Goal: Task Accomplishment & Management: Use online tool/utility

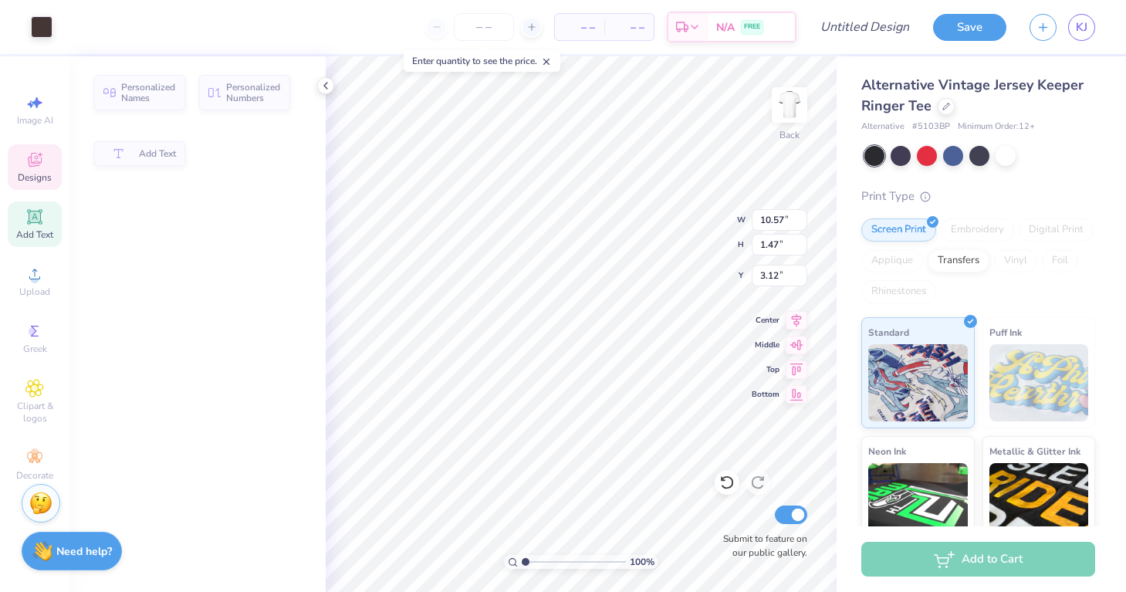
type input "10.57"
type input "1.47"
type input "3.12"
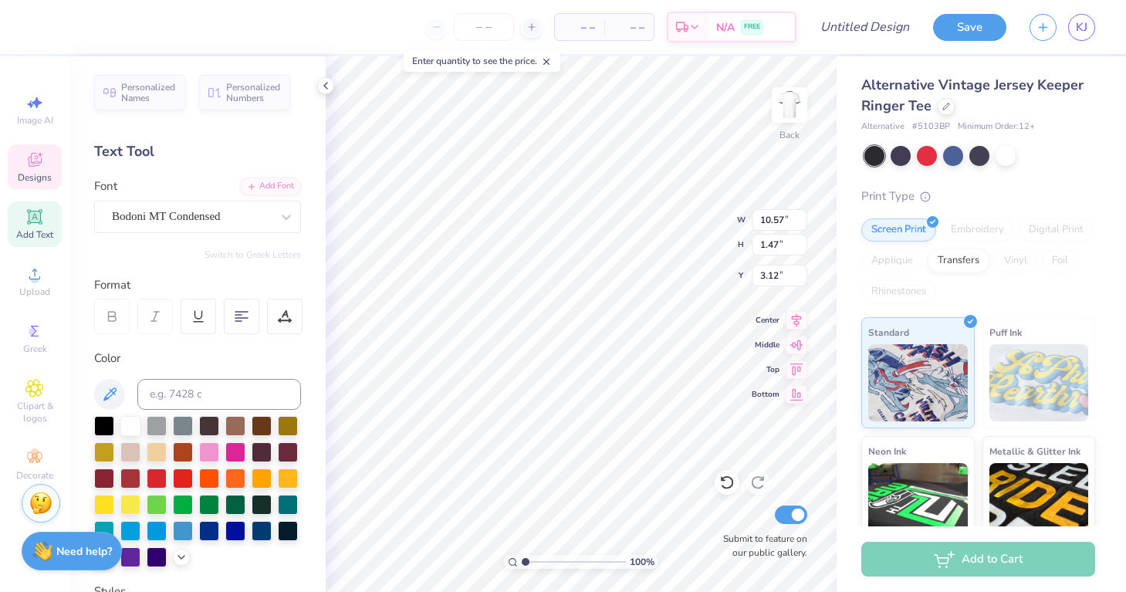
type textarea "T"
type textarea "SIGMA ALPHA EPSILON"
type input "8.00"
type input "1.29"
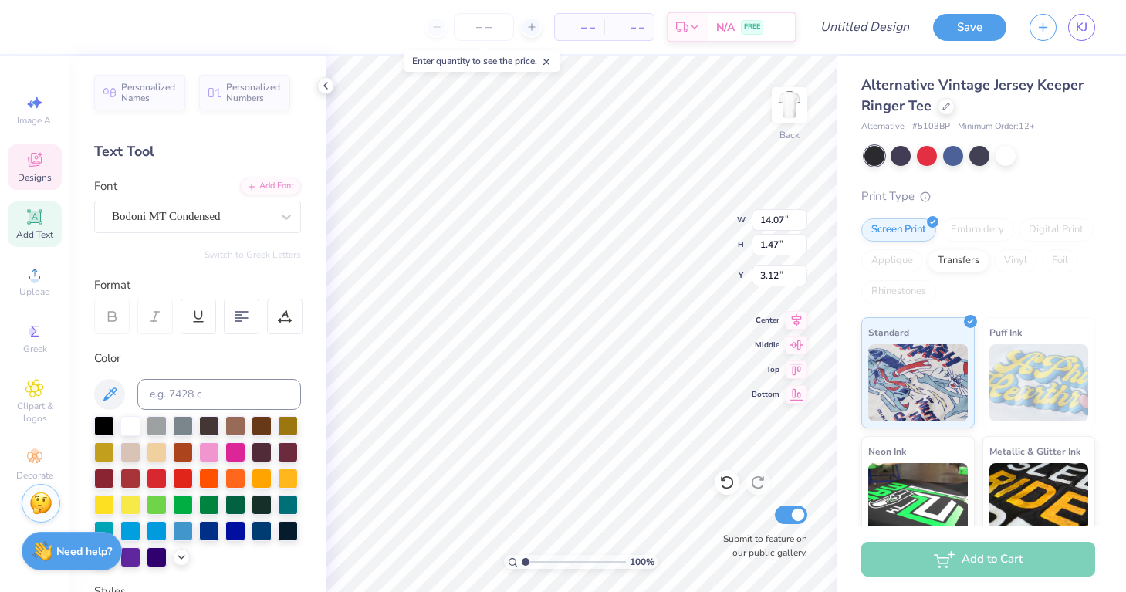
type input "2.00"
type textarea "Game Day '25"
type input "14.07"
type input "1.47"
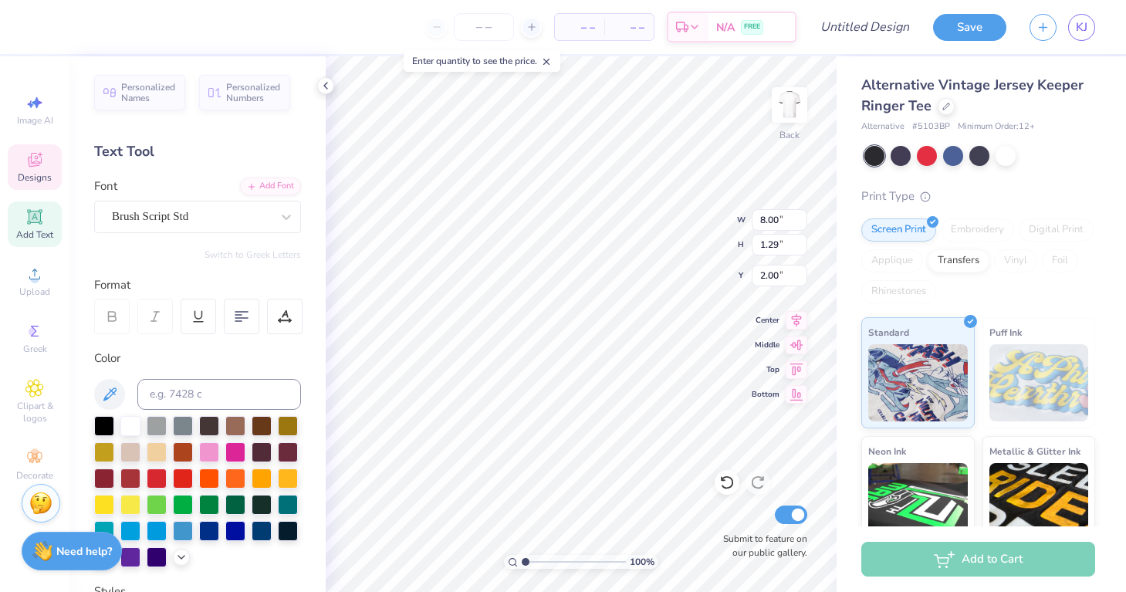
type input "3.12"
type input "8.03"
type input "1.29"
type input "1.71"
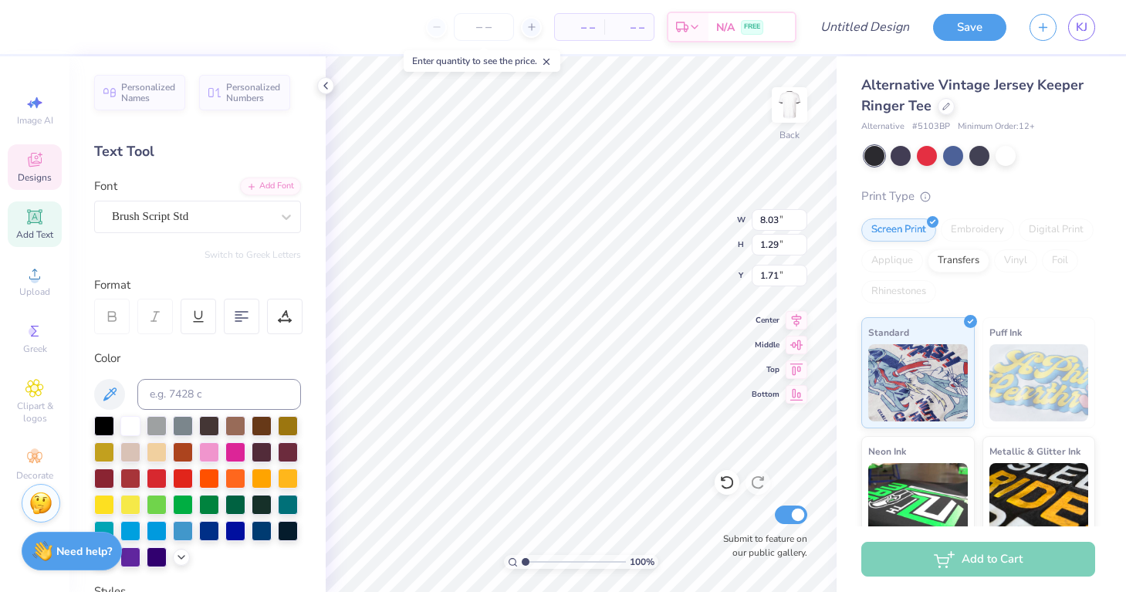
type textarea "Homecoming '25"
type input "11.96"
type input "7.27"
type input "4.69"
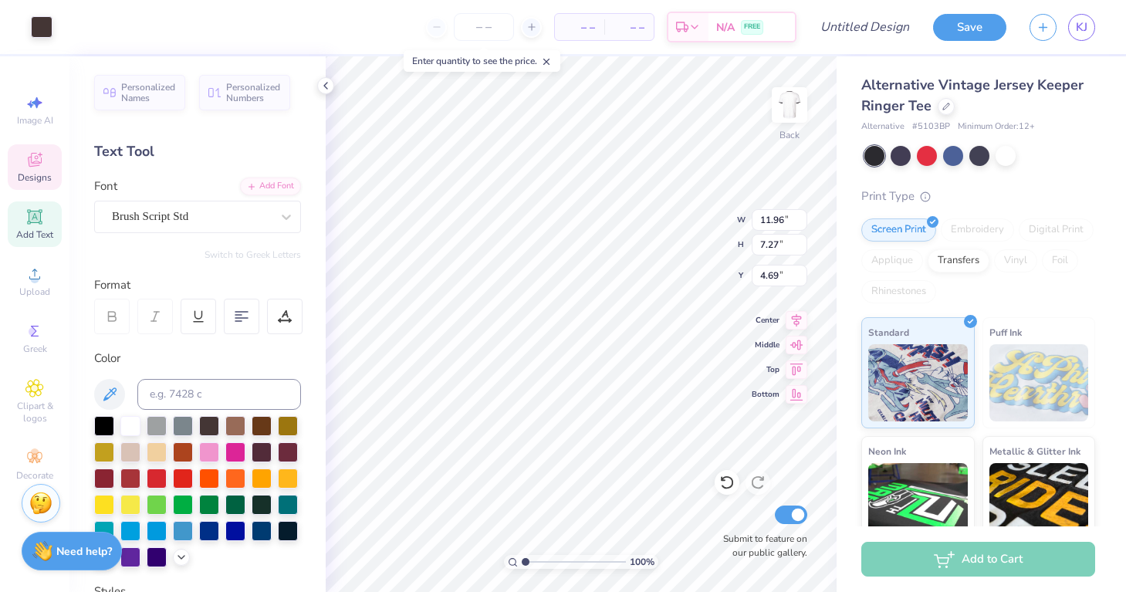
type input "11.58"
type input "4.89"
type input "4.70"
click at [42, 22] on div at bounding box center [42, 26] width 22 height 22
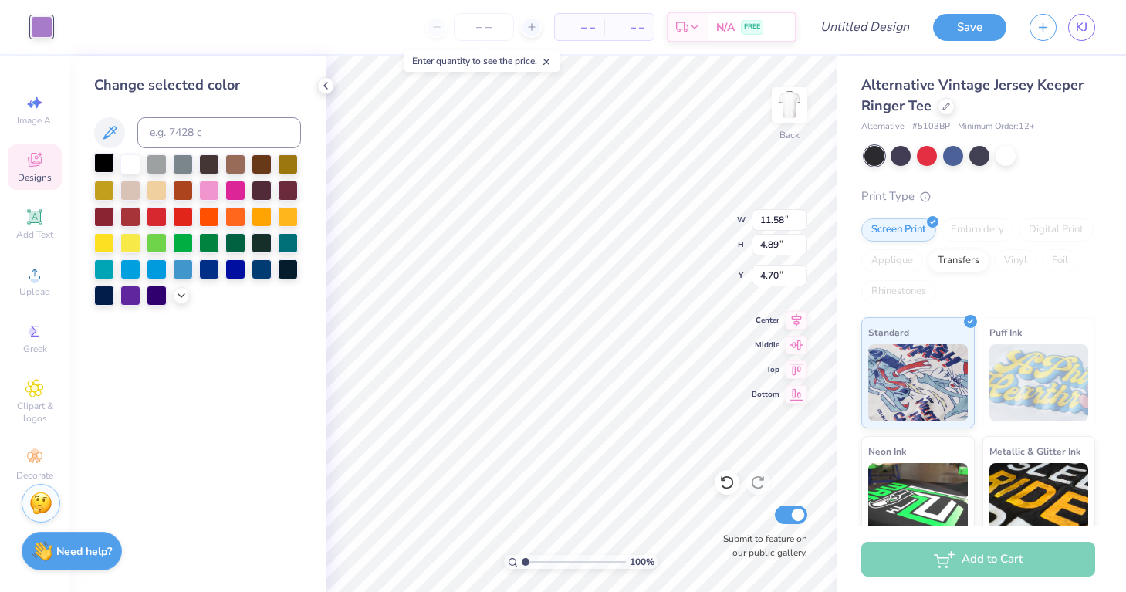
click at [103, 164] on div at bounding box center [104, 163] width 20 height 20
type input "8.96"
type input "4.25"
type input "9.64"
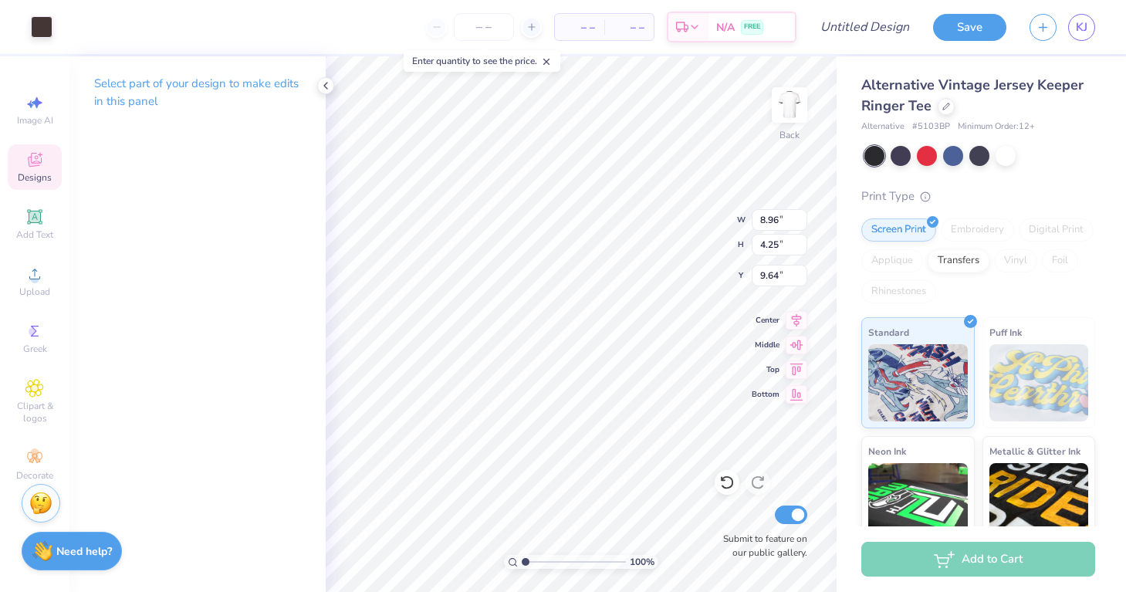
type input "8.93"
type input "3.80"
type input "9.63"
type input "8.96"
type input "4.25"
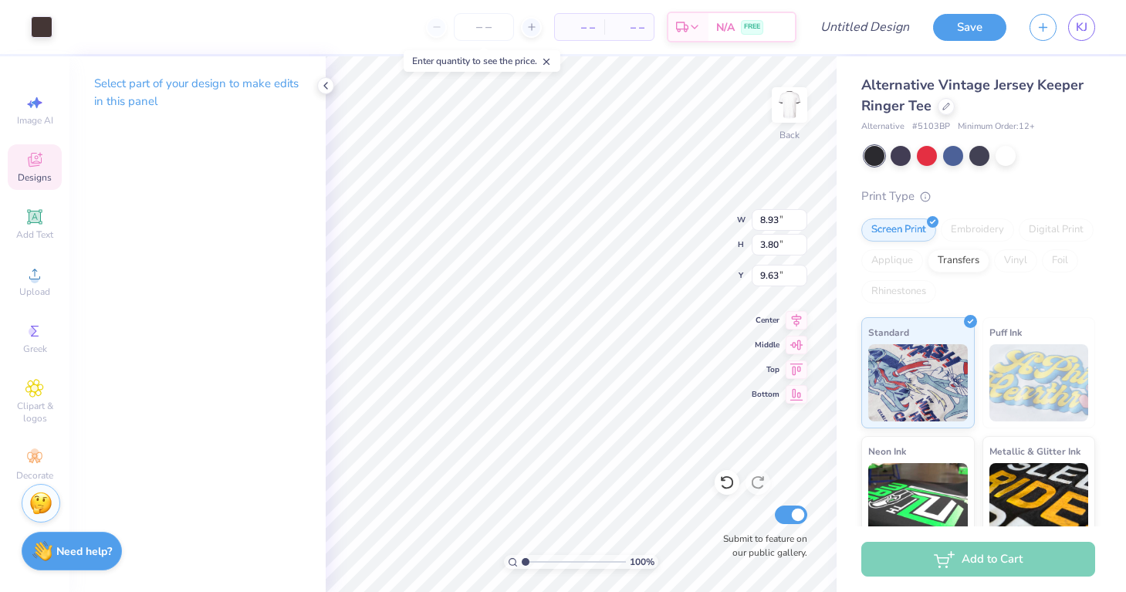
type input "9.64"
type input "8.93"
type input "3.80"
type input "2.54"
type input "3.30"
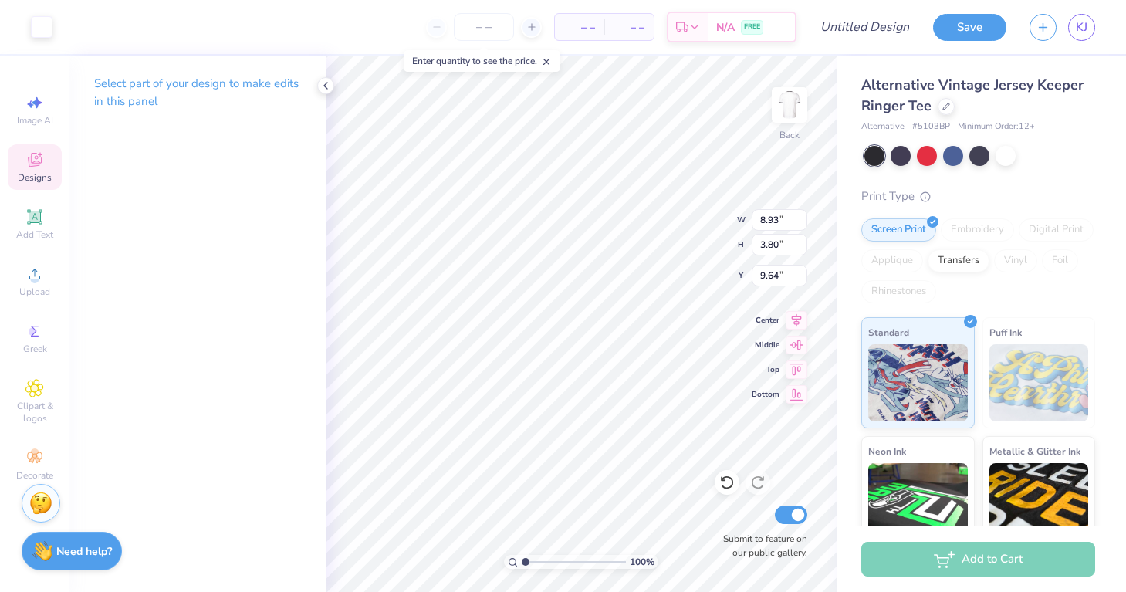
type input "10.34"
type input "8.96"
type input "4.25"
type input "9.64"
type input "2.87"
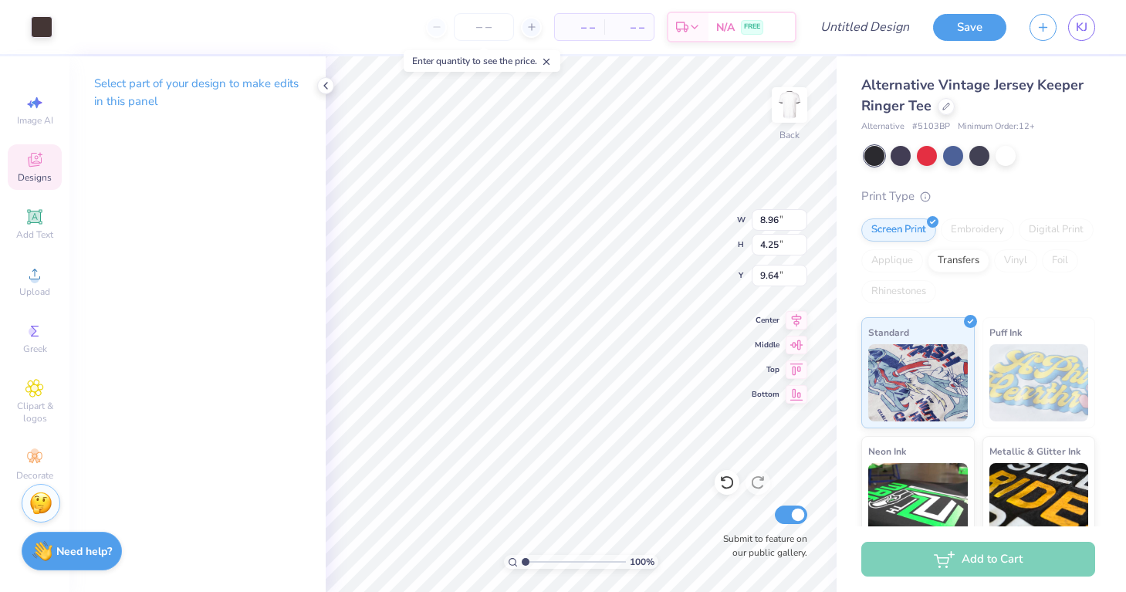
type input "3.13"
type input "9.86"
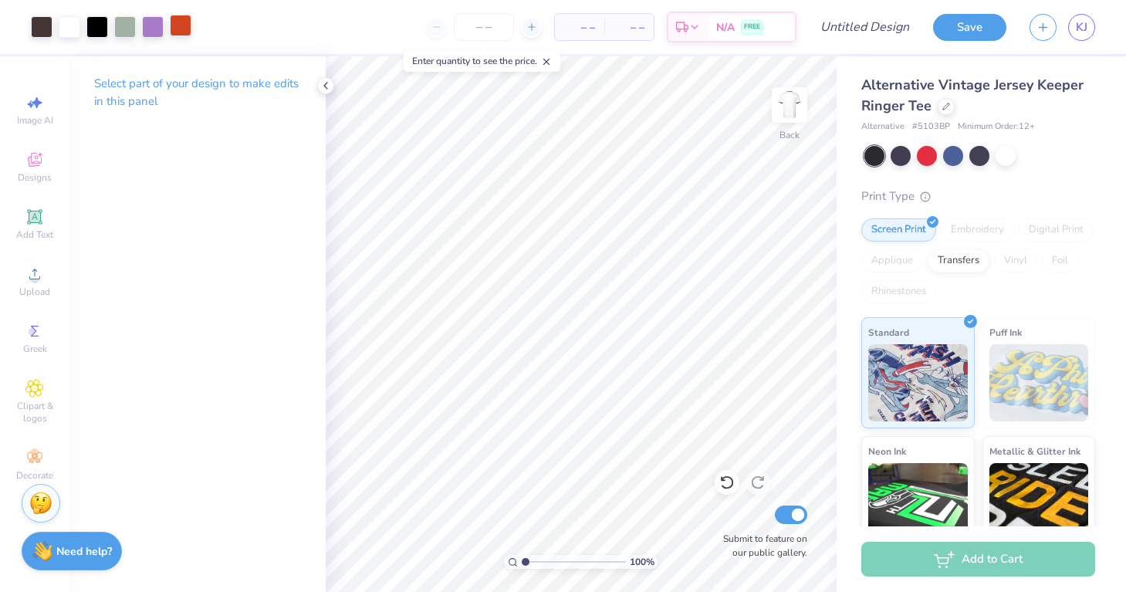
click at [181, 33] on div at bounding box center [181, 26] width 22 height 22
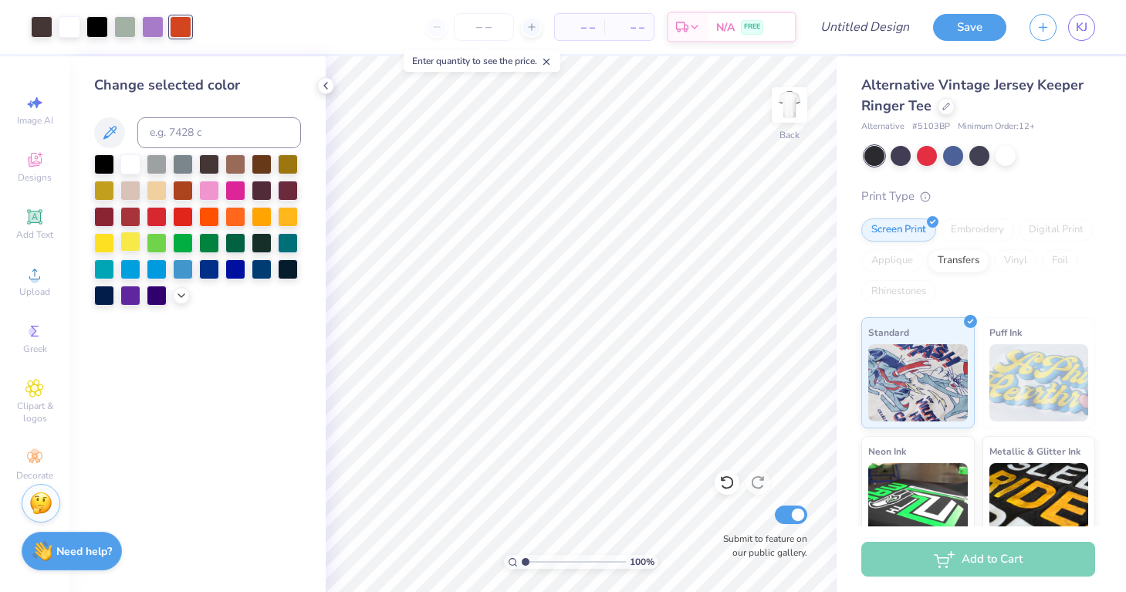
click at [137, 239] on div at bounding box center [130, 242] width 20 height 20
click at [103, 241] on div at bounding box center [104, 242] width 20 height 20
click at [107, 240] on div at bounding box center [104, 242] width 20 height 20
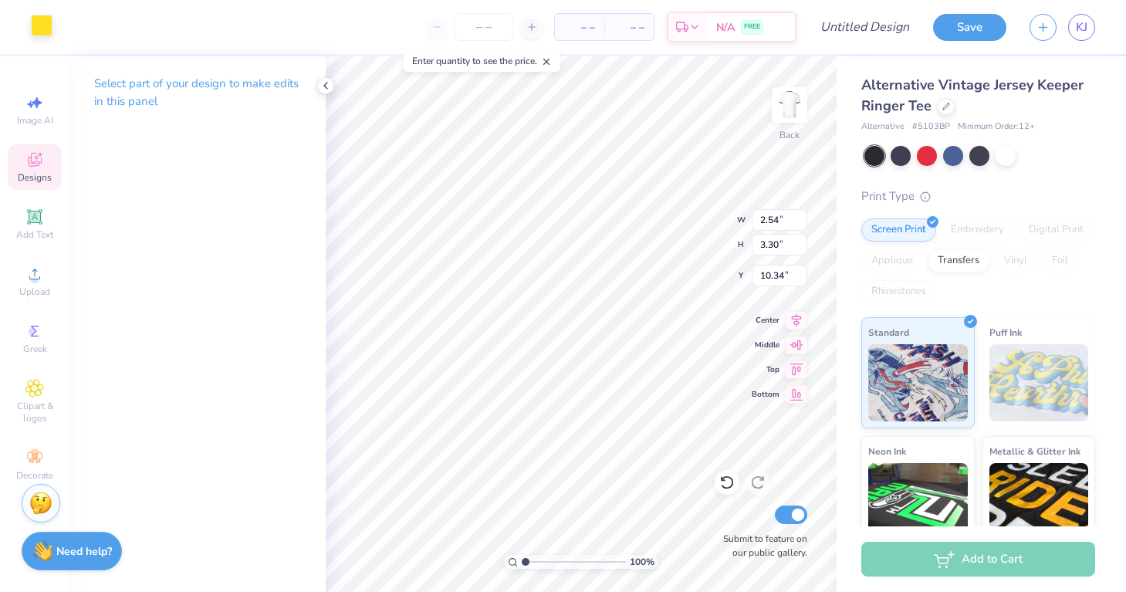
click at [49, 30] on div at bounding box center [42, 26] width 22 height 22
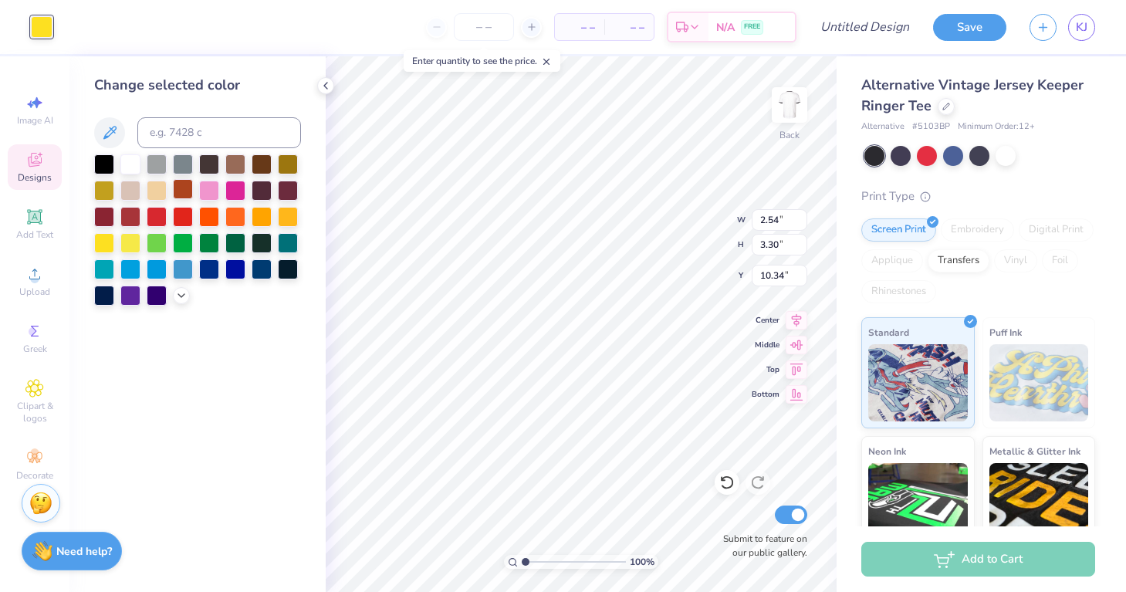
click at [188, 188] on div at bounding box center [183, 189] width 20 height 20
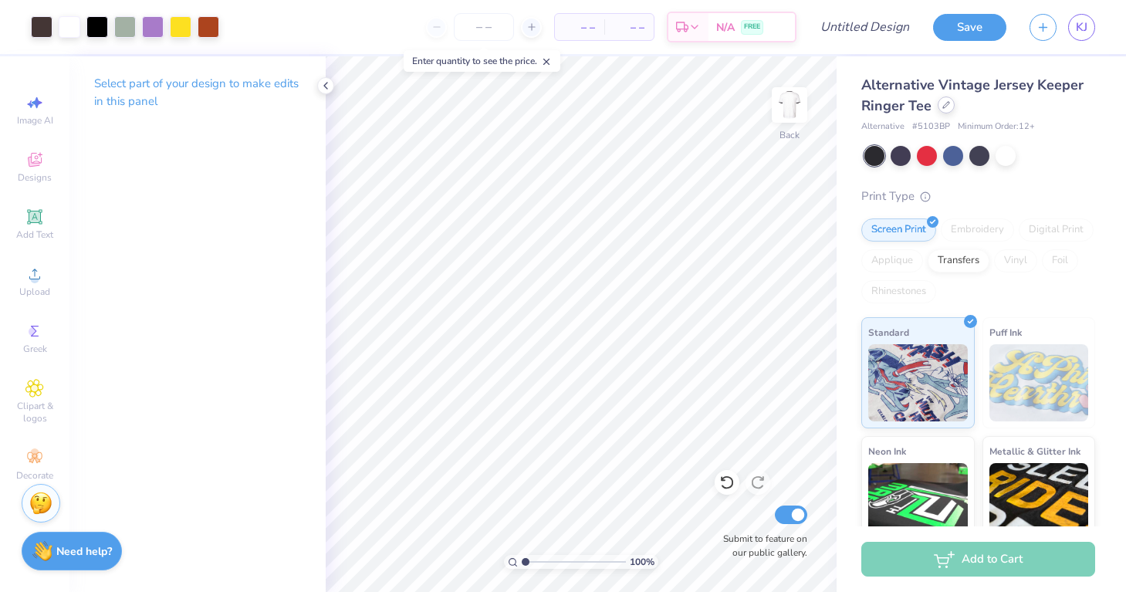
click at [941, 110] on div at bounding box center [946, 104] width 17 height 17
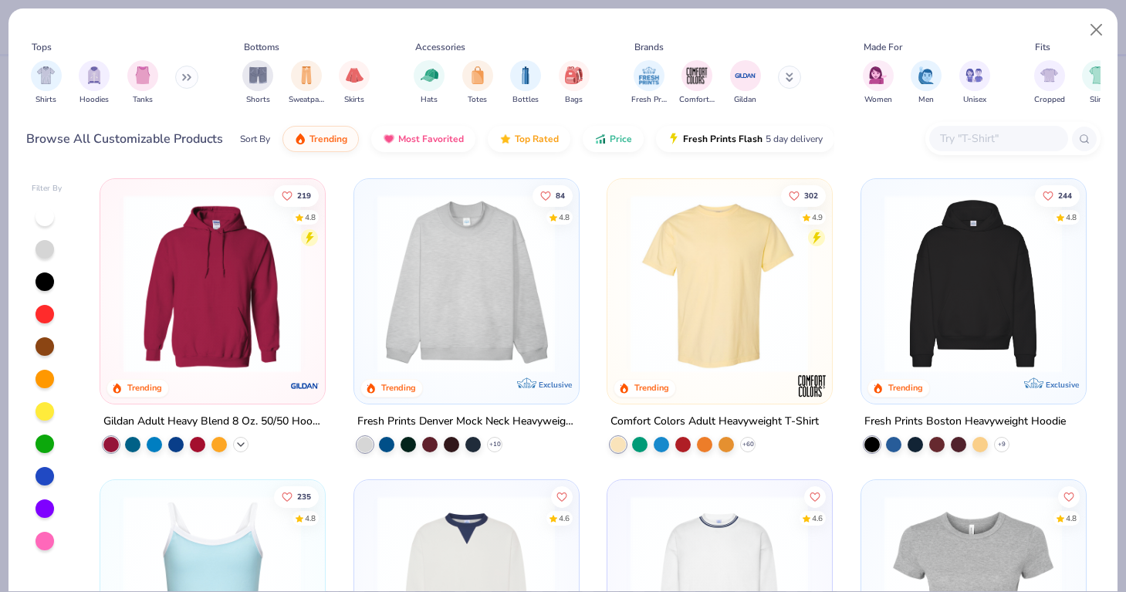
click at [242, 442] on polyline at bounding box center [241, 443] width 6 height 3
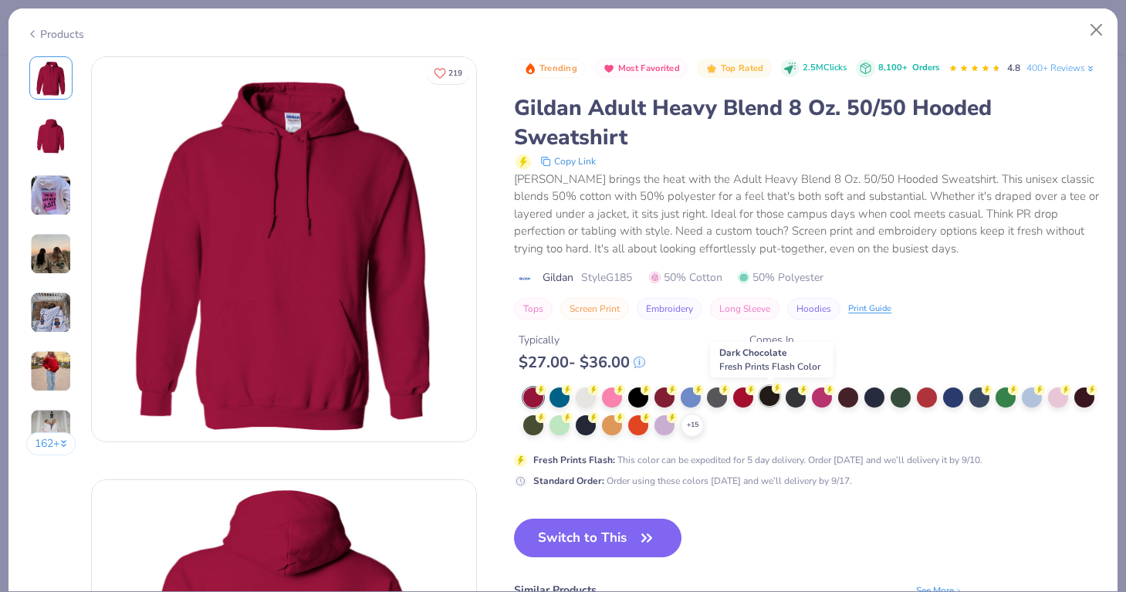
click at [767, 394] on div at bounding box center [770, 396] width 20 height 20
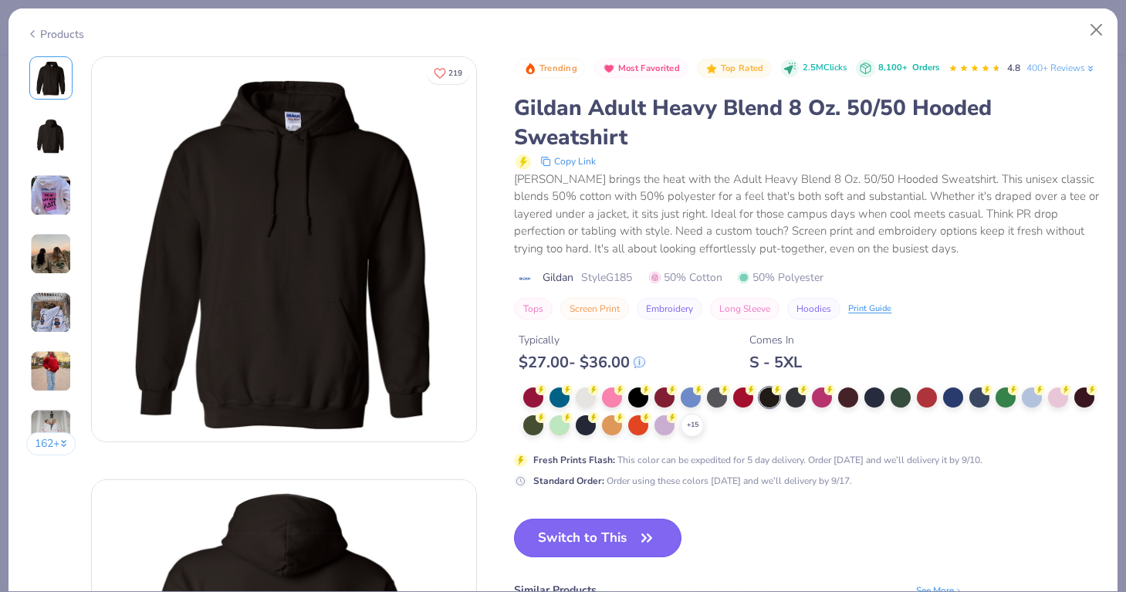
click at [570, 535] on button "Switch to This" at bounding box center [598, 538] width 168 height 39
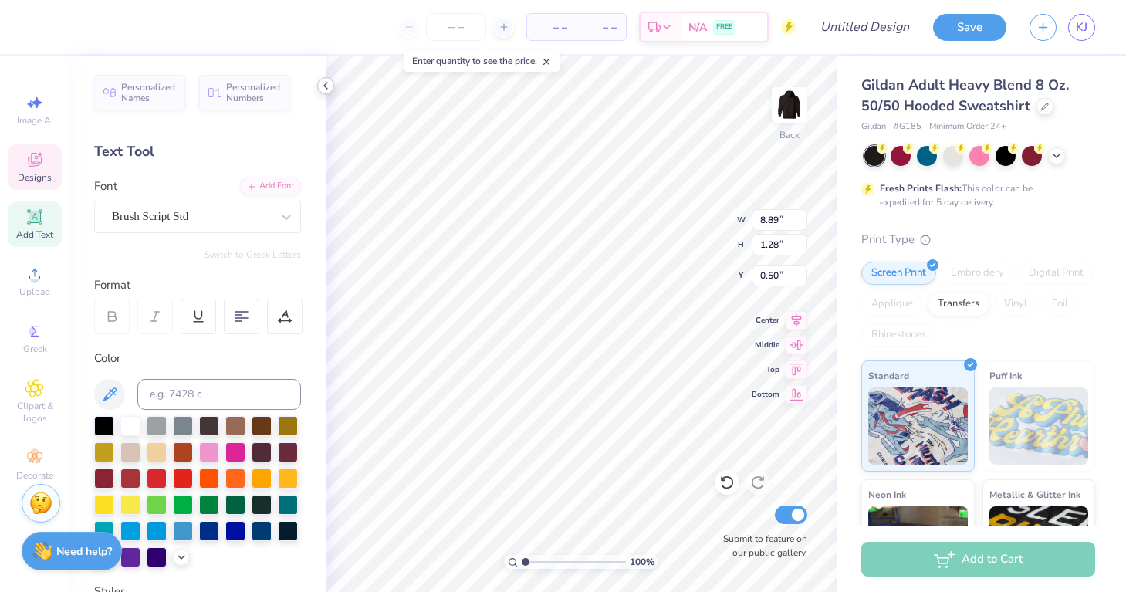
type input "8.89"
type input "1.28"
type input "0.50"
type input "14.07"
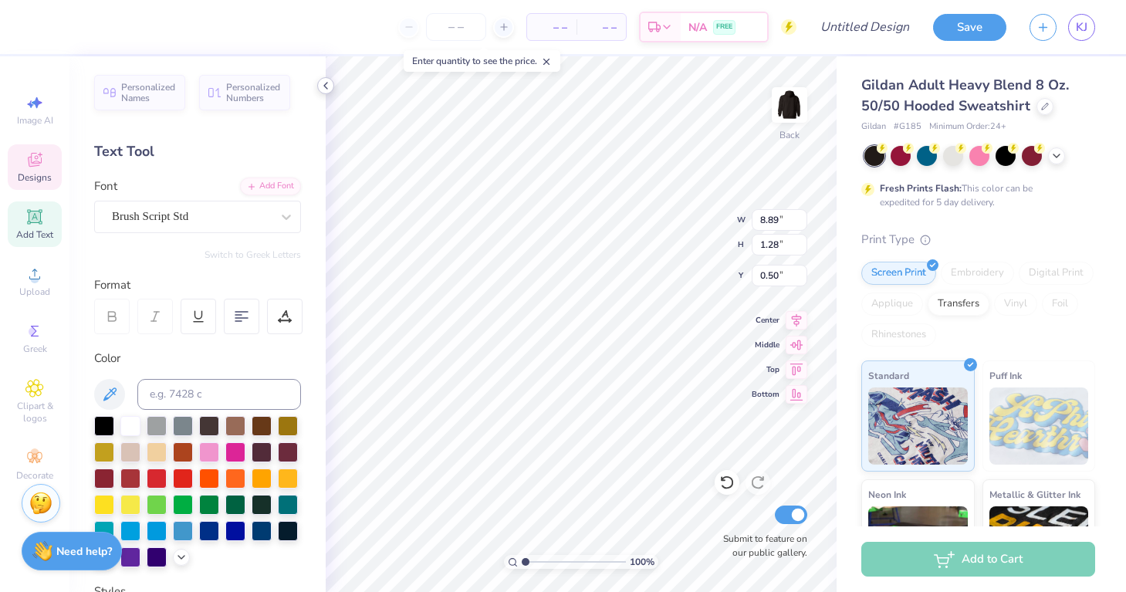
type input "1.47"
type input "2.01"
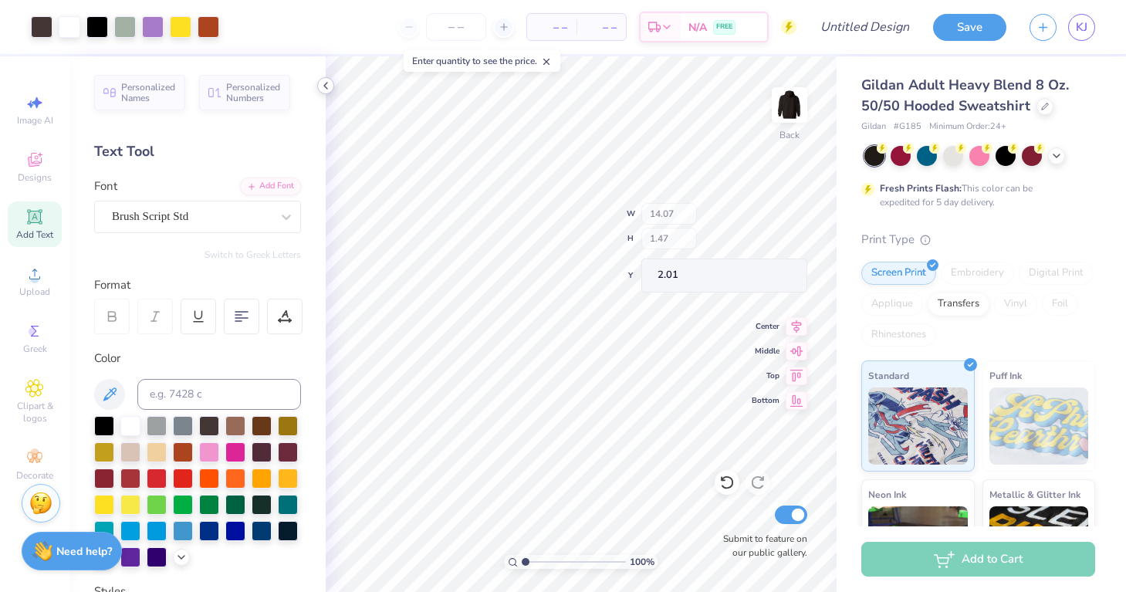
type input "8.89"
type input "1.28"
type input "0.50"
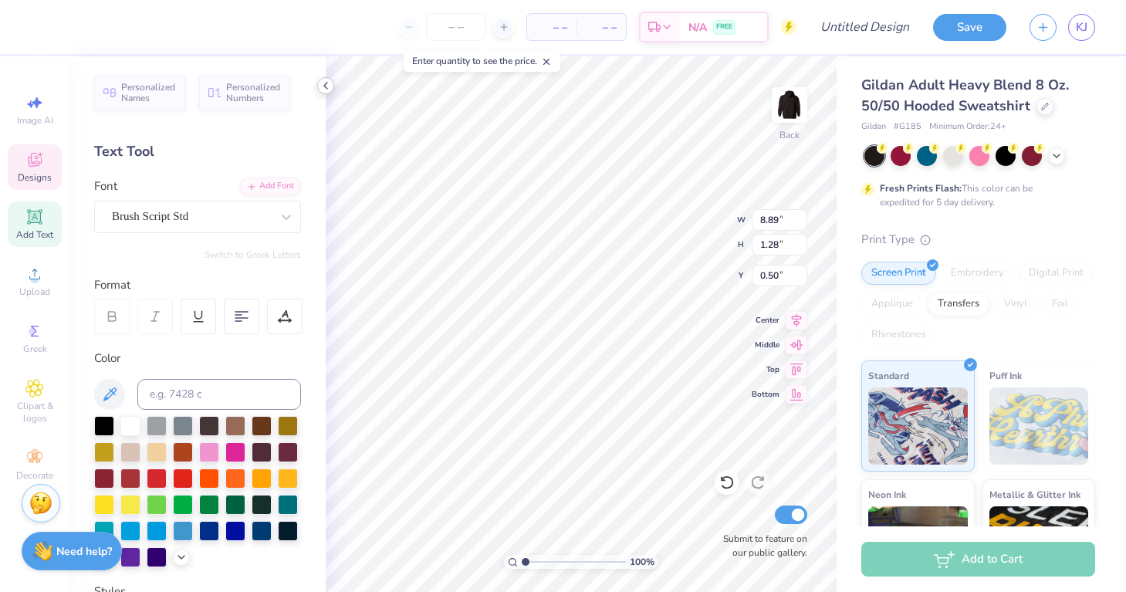
scroll to position [0, 1]
type input "14.07"
type input "1.47"
type input "2.01"
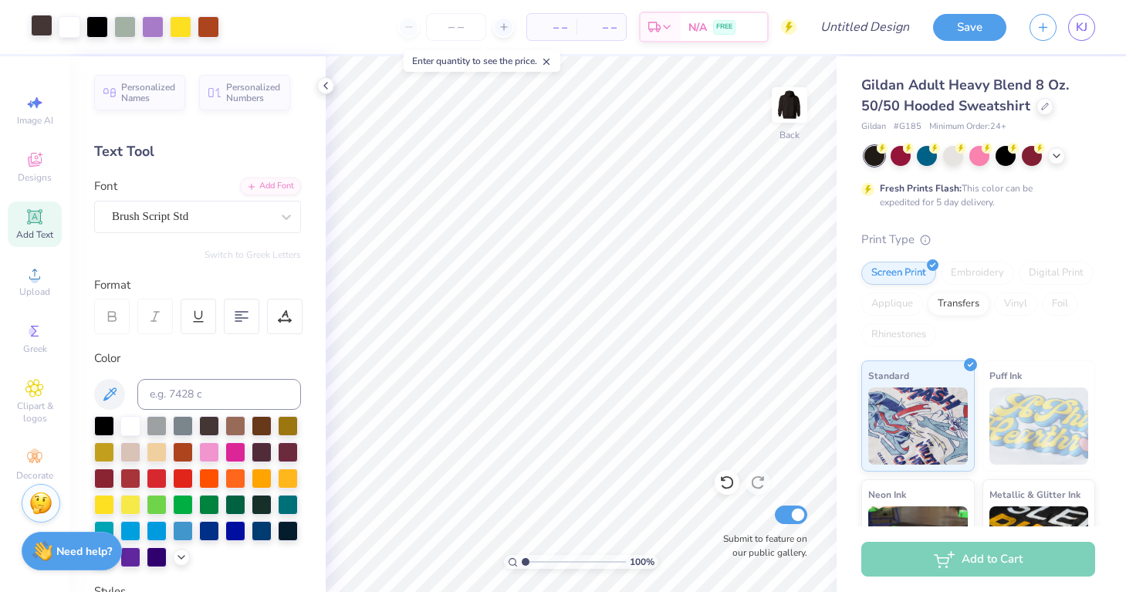
click at [44, 26] on div at bounding box center [42, 26] width 22 height 22
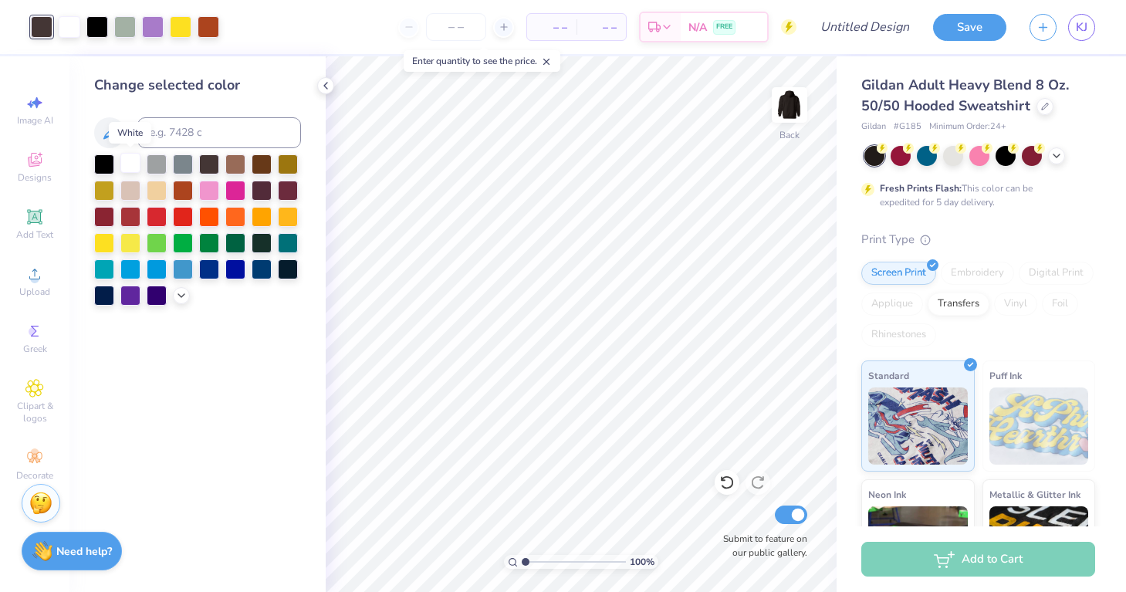
click at [132, 165] on div at bounding box center [130, 163] width 20 height 20
click at [162, 165] on div at bounding box center [157, 163] width 20 height 20
click at [726, 482] on icon at bounding box center [726, 482] width 15 height 15
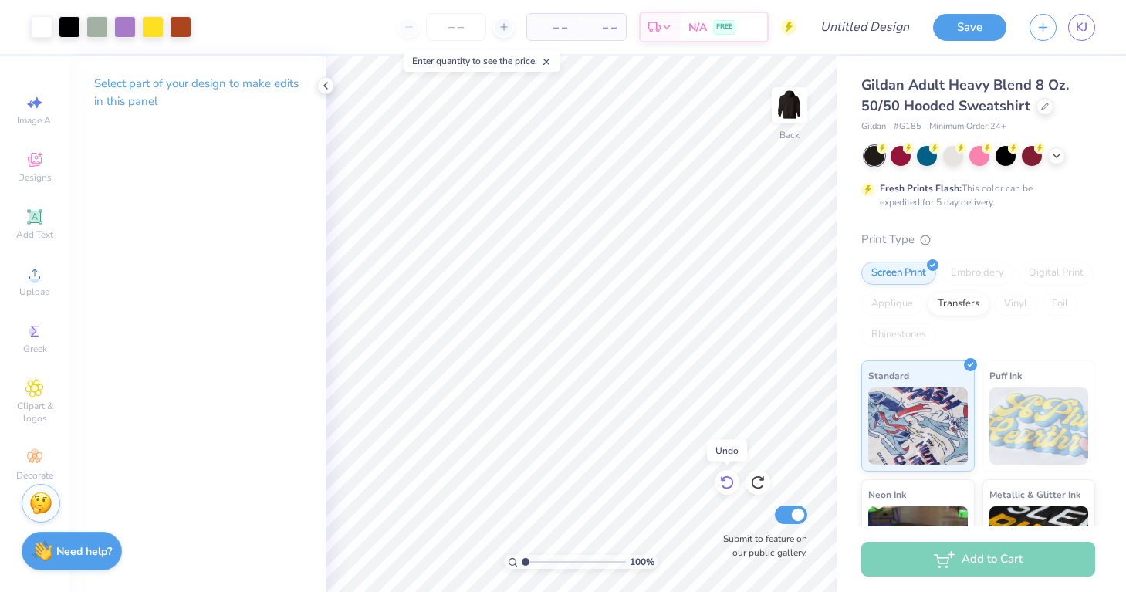
click at [726, 482] on icon at bounding box center [726, 482] width 15 height 15
click at [45, 28] on div at bounding box center [42, 26] width 22 height 22
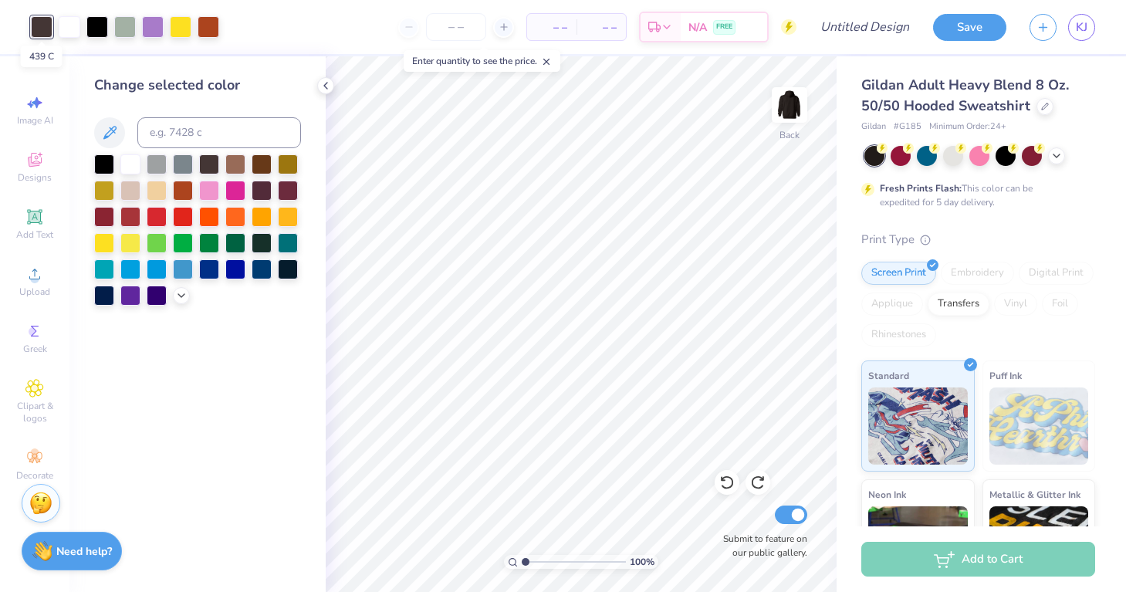
click at [45, 28] on div at bounding box center [42, 27] width 22 height 22
click at [176, 164] on div at bounding box center [183, 163] width 20 height 20
click at [718, 485] on div at bounding box center [727, 482] width 25 height 25
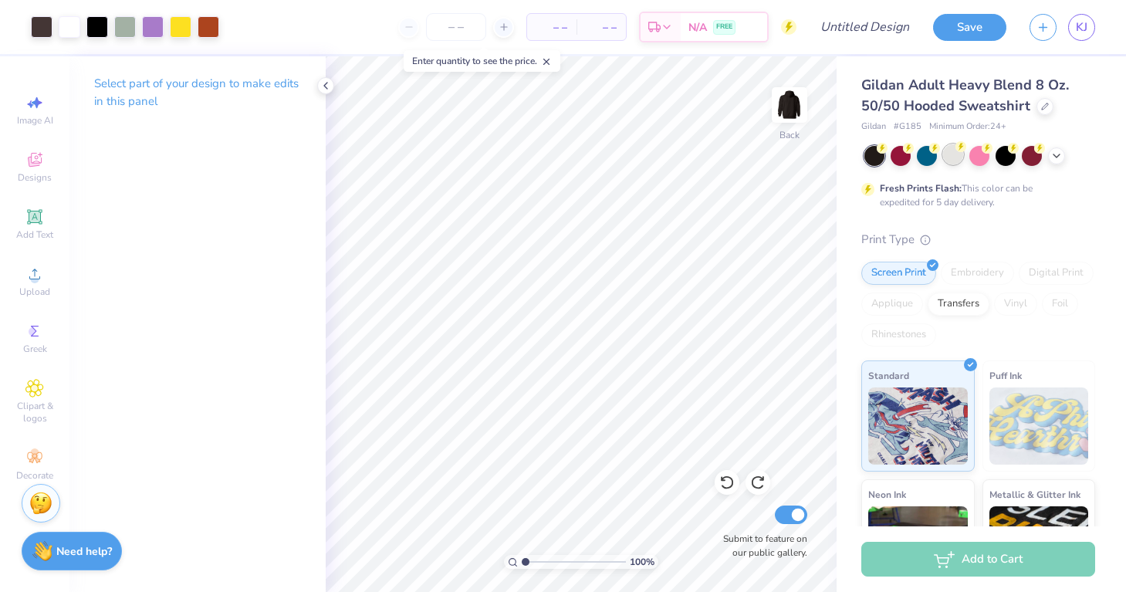
click at [959, 158] on div at bounding box center [953, 154] width 20 height 20
click at [1063, 162] on div at bounding box center [980, 156] width 231 height 20
click at [1060, 157] on icon at bounding box center [1057, 154] width 12 height 12
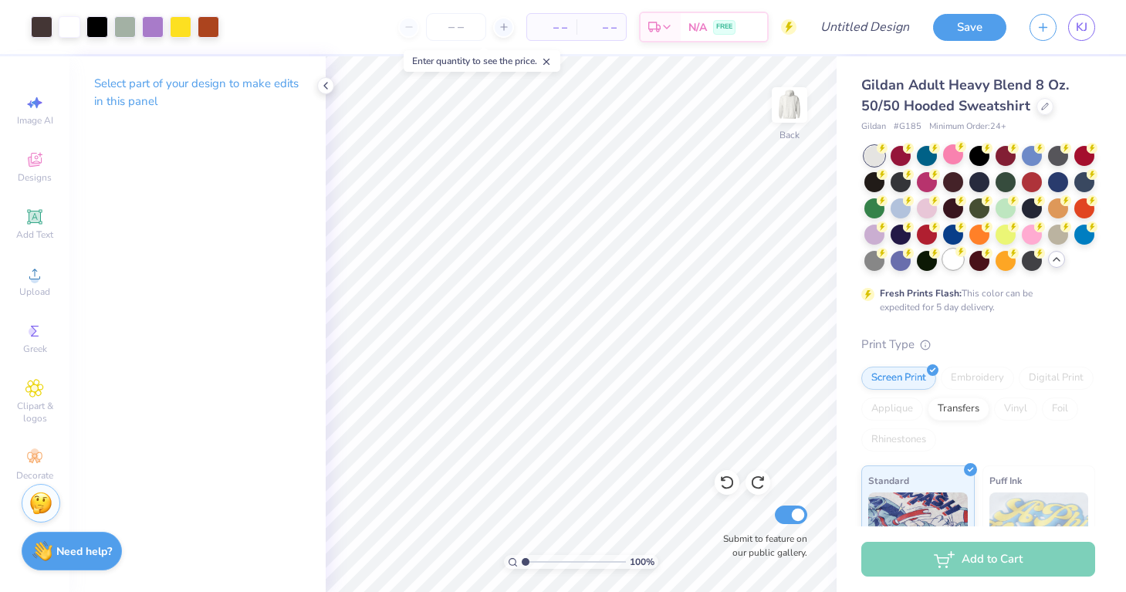
click at [956, 259] on div at bounding box center [953, 259] width 20 height 20
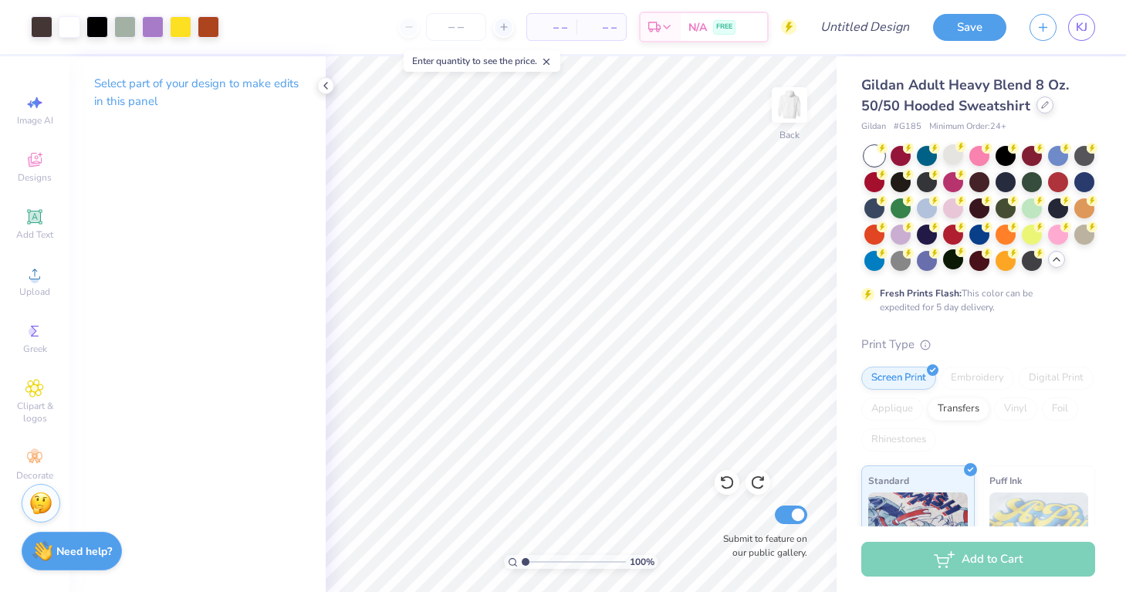
click at [1041, 109] on div at bounding box center [1045, 104] width 17 height 17
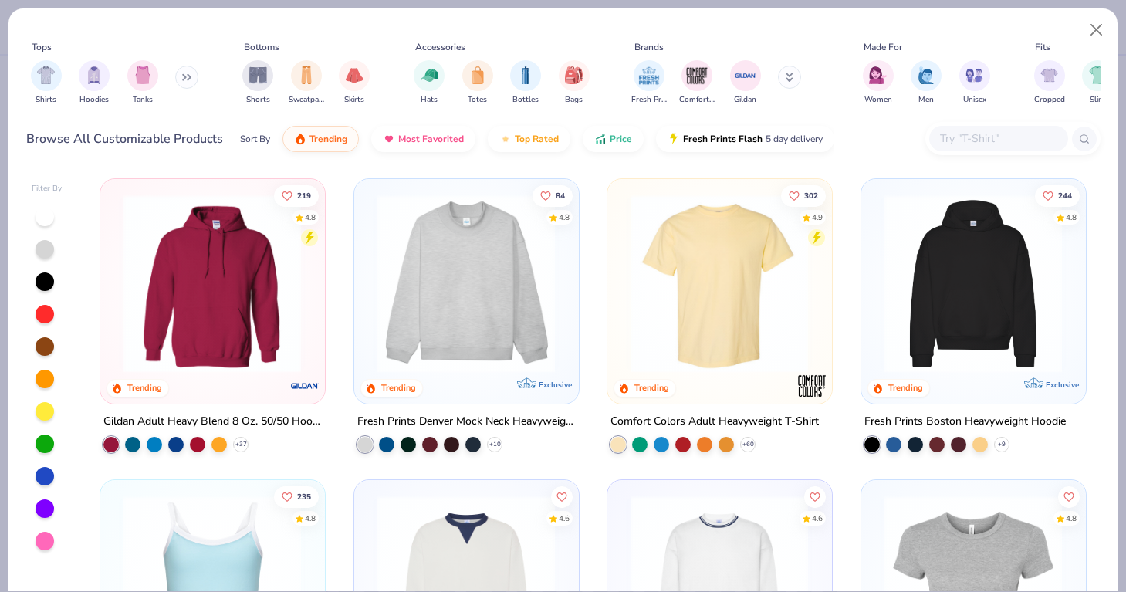
click at [689, 371] on div at bounding box center [719, 287] width 209 height 201
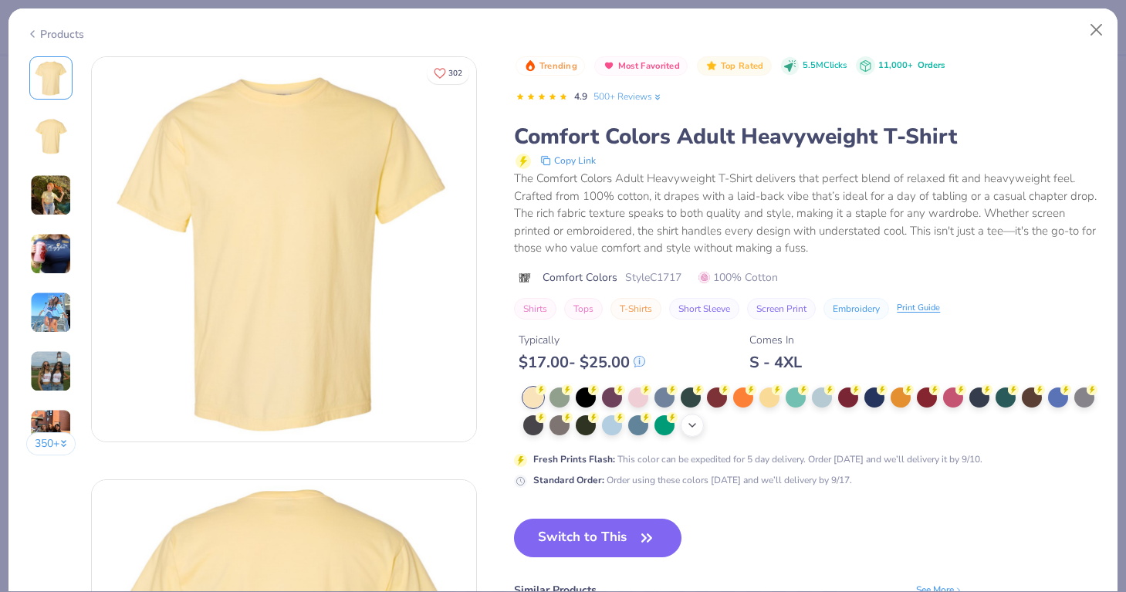
click at [692, 429] on icon at bounding box center [692, 425] width 12 height 12
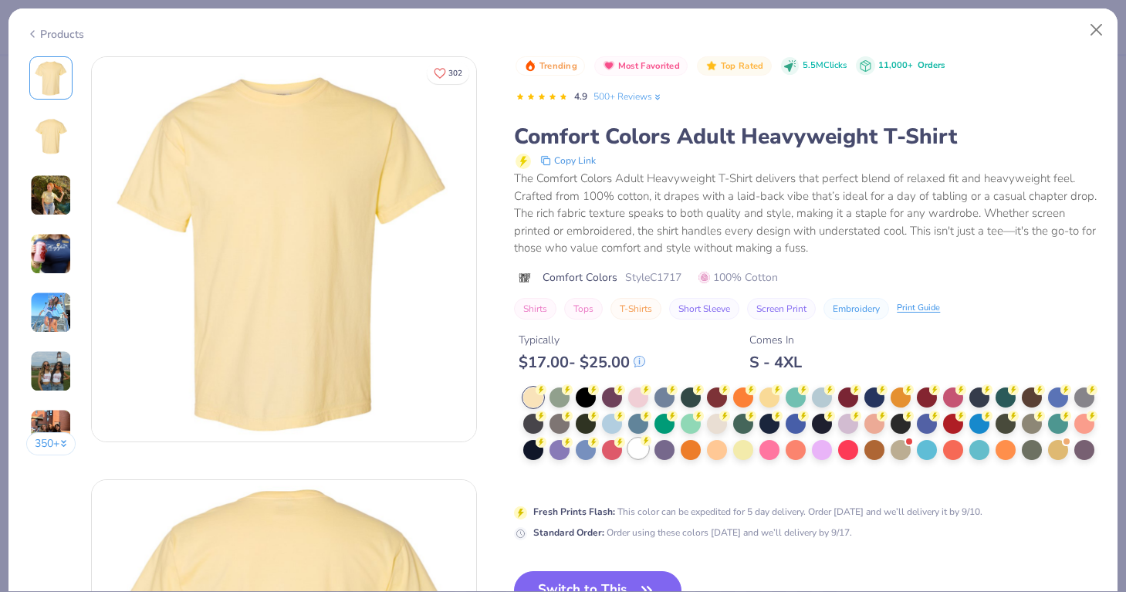
click at [638, 449] on div at bounding box center [638, 448] width 20 height 20
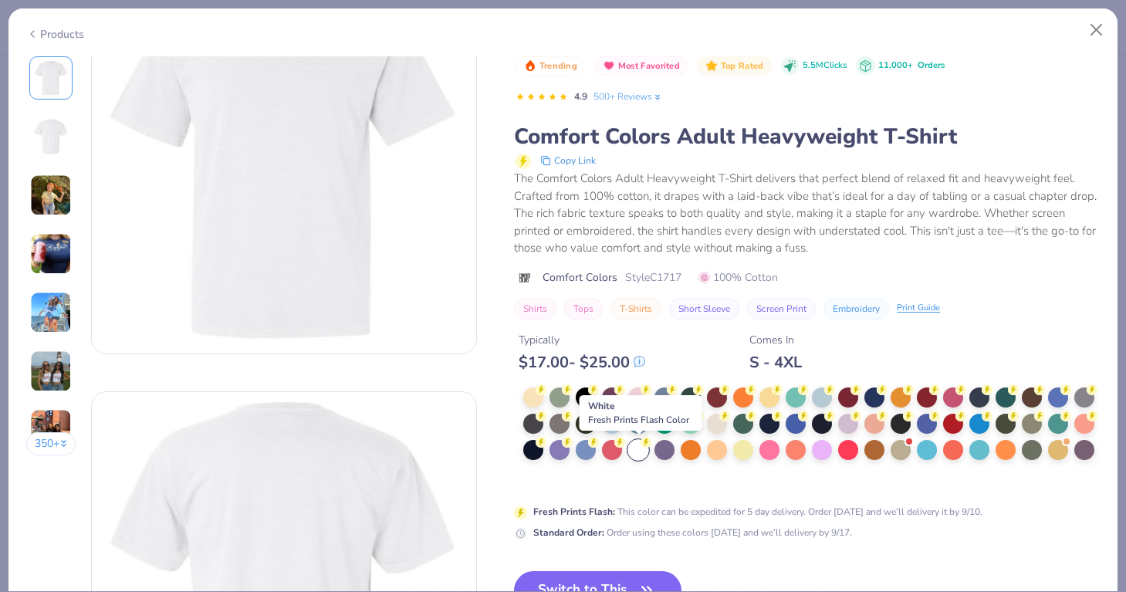
scroll to position [89, 0]
click at [628, 574] on button "Switch to This" at bounding box center [598, 590] width 168 height 39
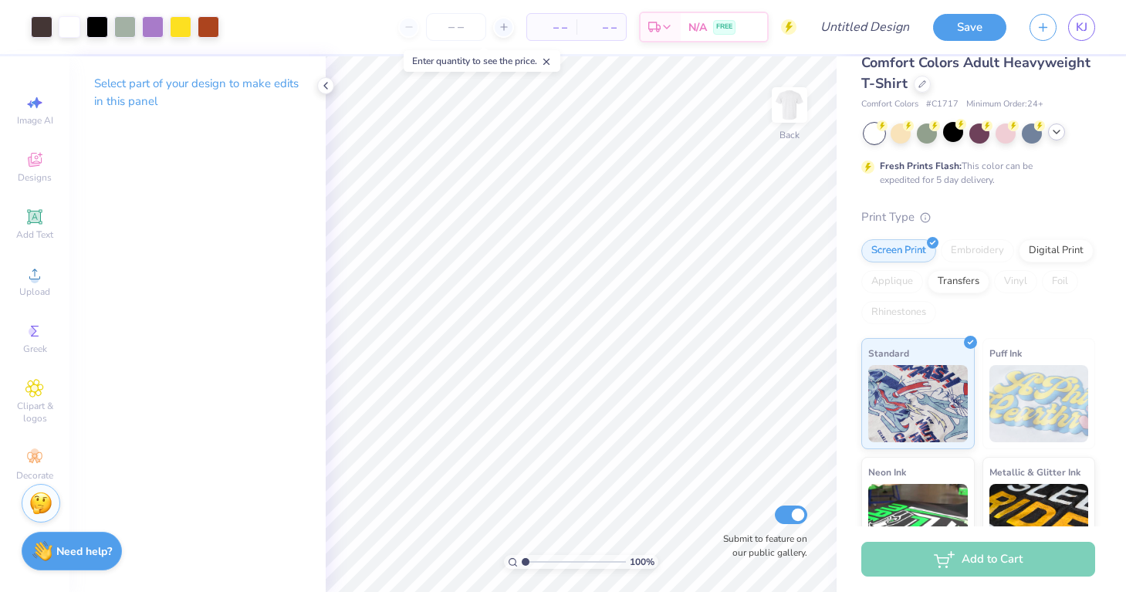
scroll to position [19, 0]
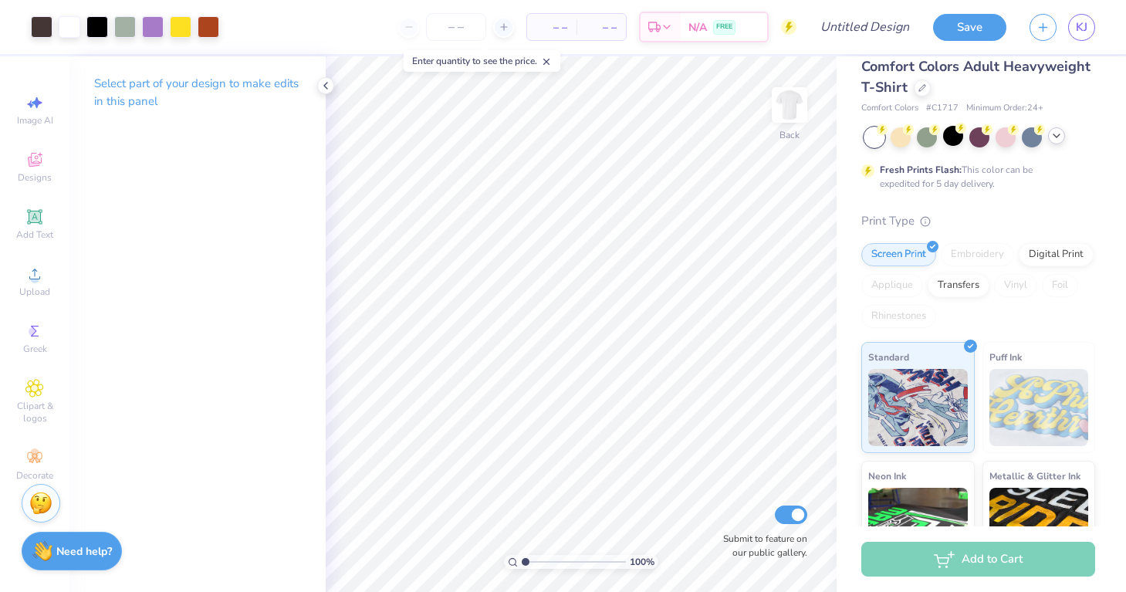
click at [563, 25] on span "– –" at bounding box center [552, 27] width 31 height 16
click at [504, 19] on div at bounding box center [503, 27] width 21 height 21
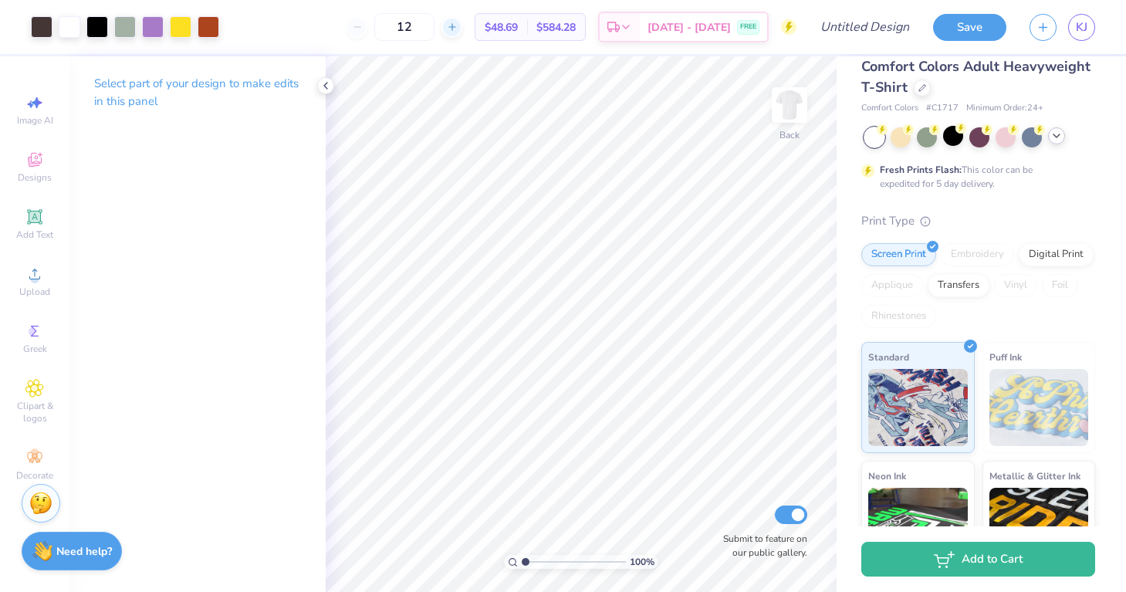
click at [462, 32] on div at bounding box center [452, 27] width 21 height 21
click at [458, 28] on icon at bounding box center [452, 27] width 11 height 11
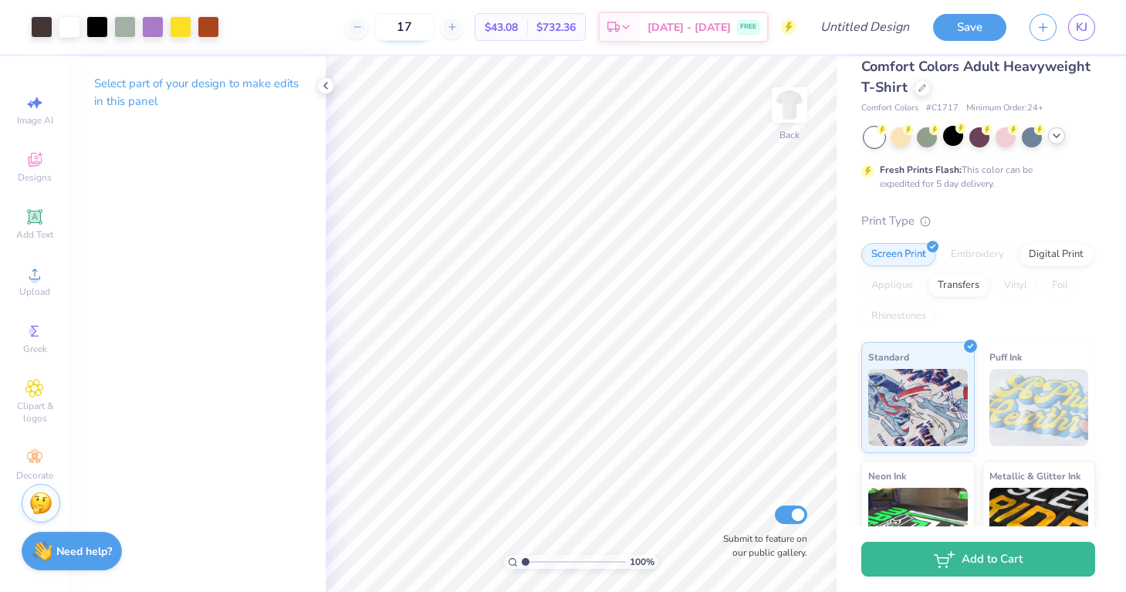
click at [432, 26] on input "17" at bounding box center [404, 27] width 60 height 28
type input "1"
type input "47"
click at [846, 14] on input "Design Title" at bounding box center [884, 27] width 76 height 31
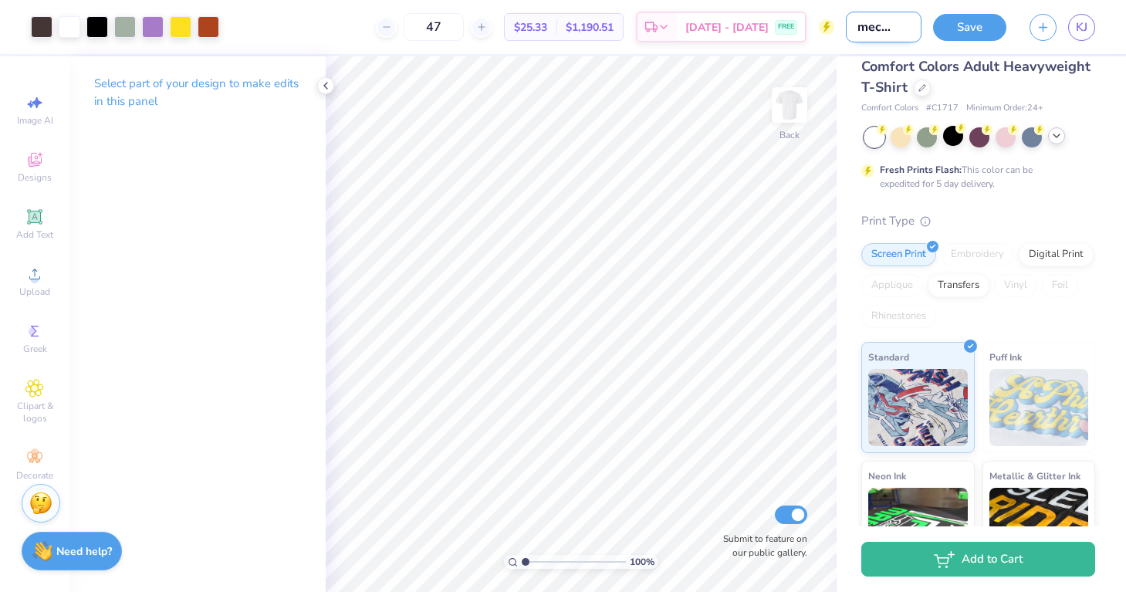
scroll to position [0, 22]
type input "homecomin2"
click at [943, 25] on button "Save" at bounding box center [969, 25] width 73 height 27
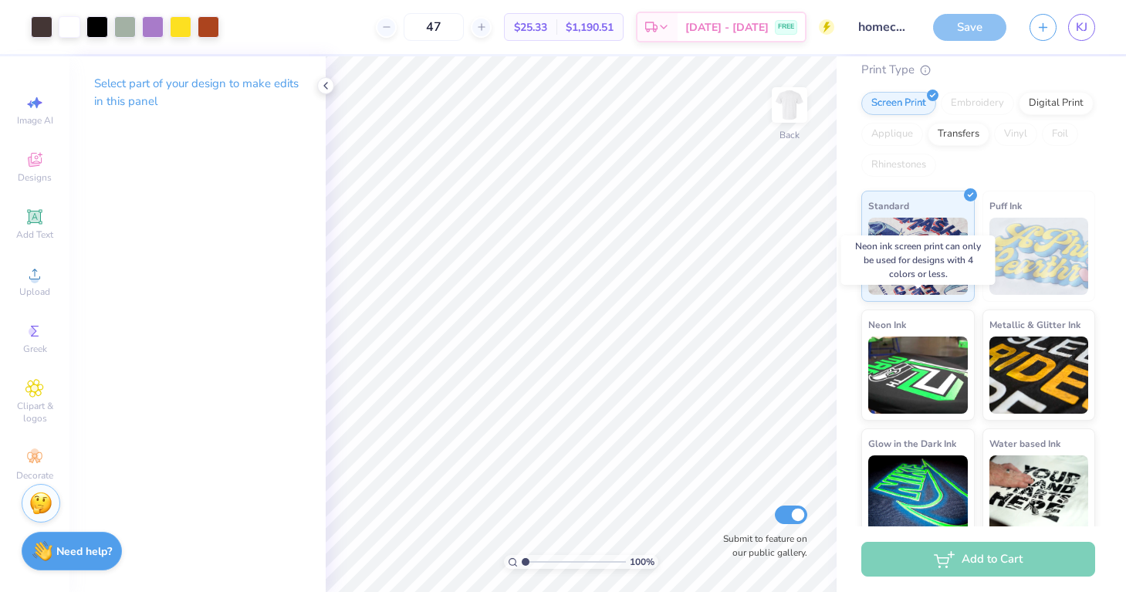
scroll to position [183, 0]
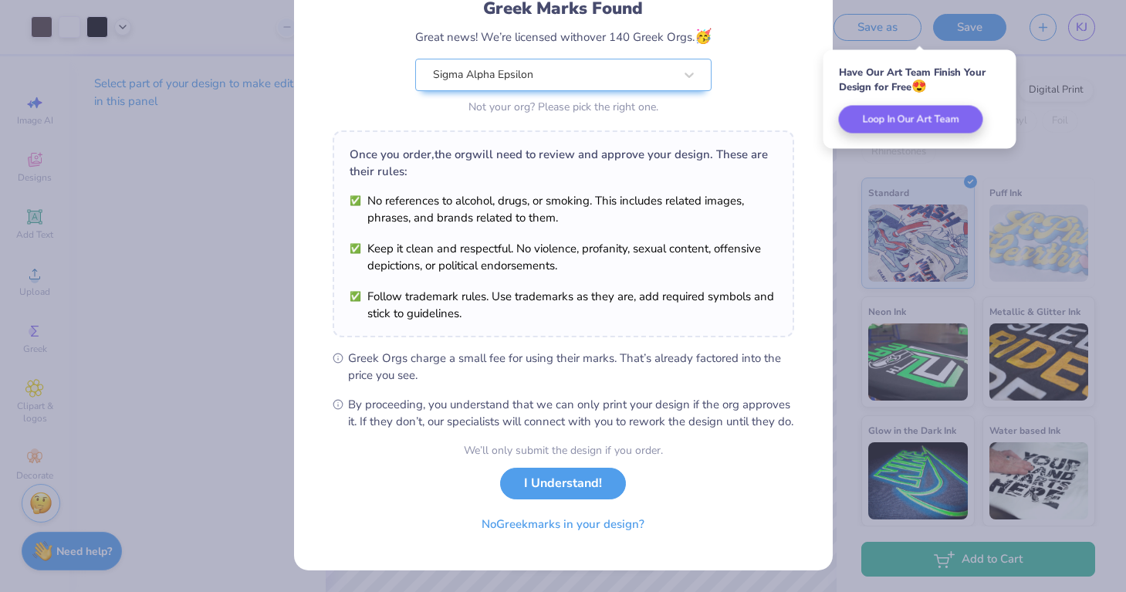
scroll to position [130, 0]
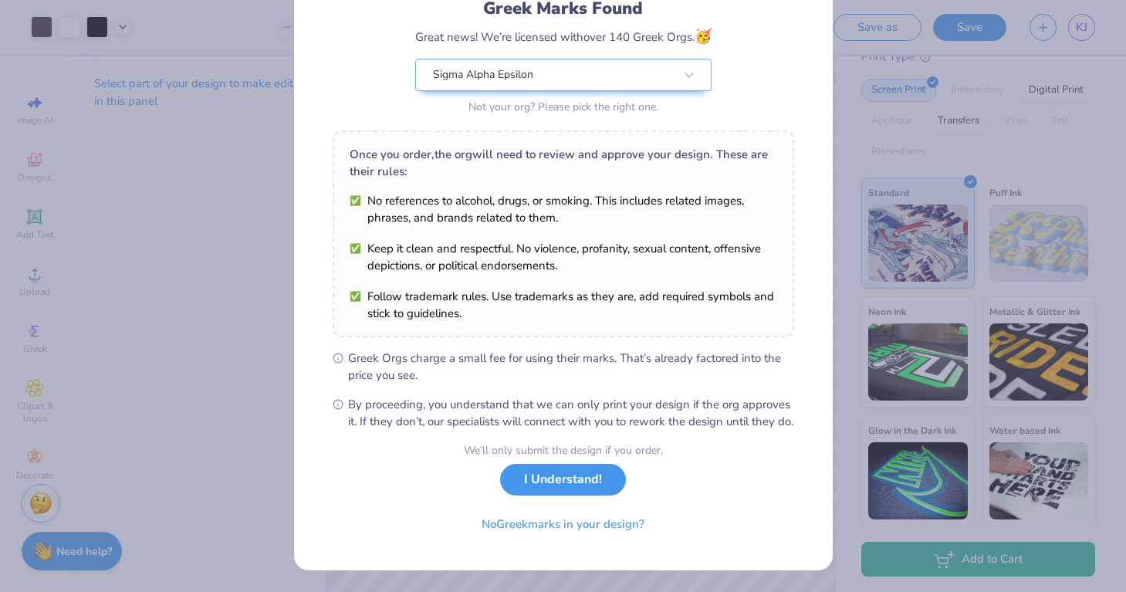
click at [601, 489] on button "I Understand!" at bounding box center [563, 480] width 126 height 32
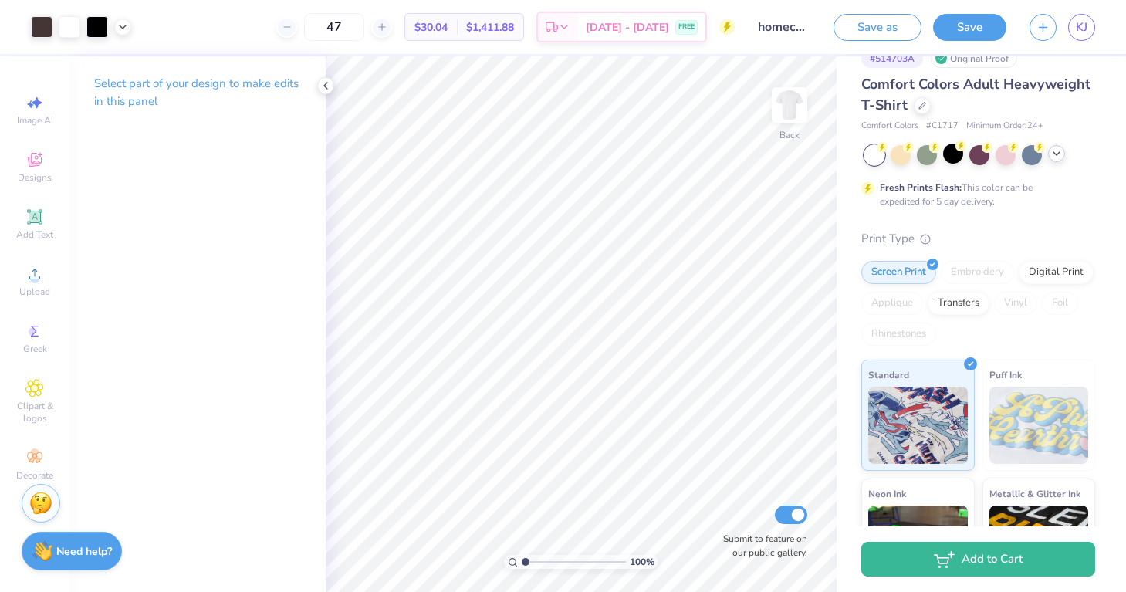
scroll to position [0, 0]
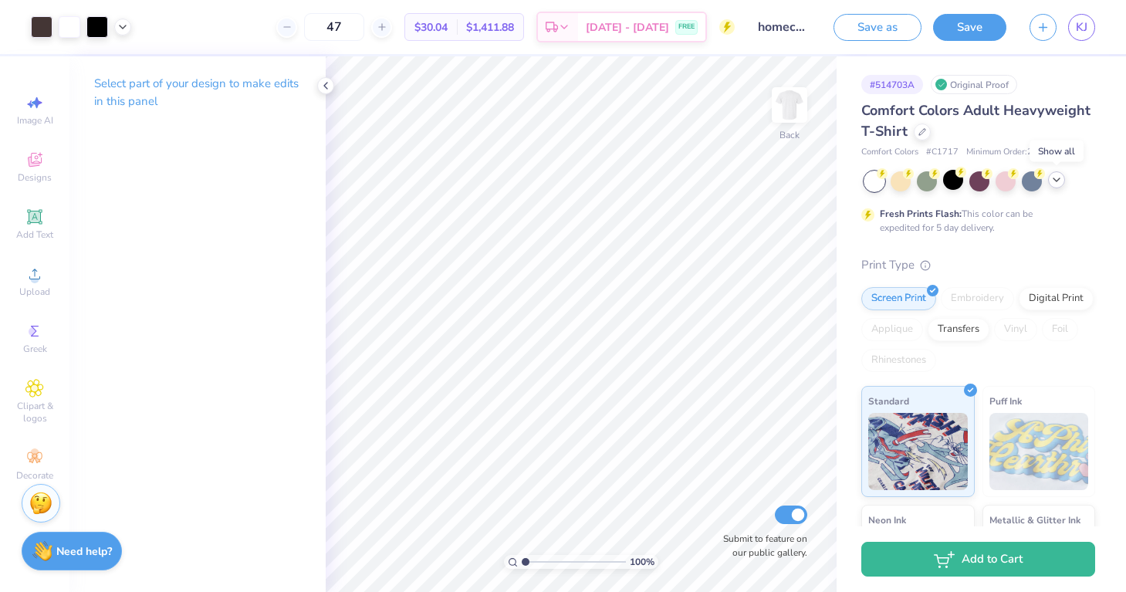
click at [1058, 179] on polyline at bounding box center [1057, 179] width 6 height 3
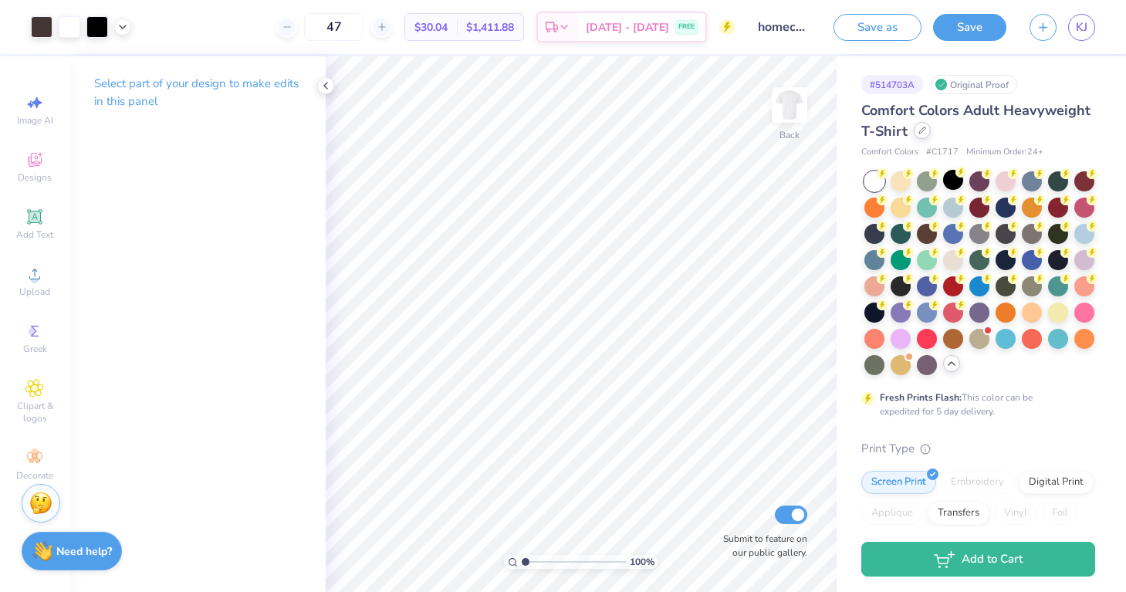
click at [924, 132] on icon at bounding box center [923, 131] width 8 height 8
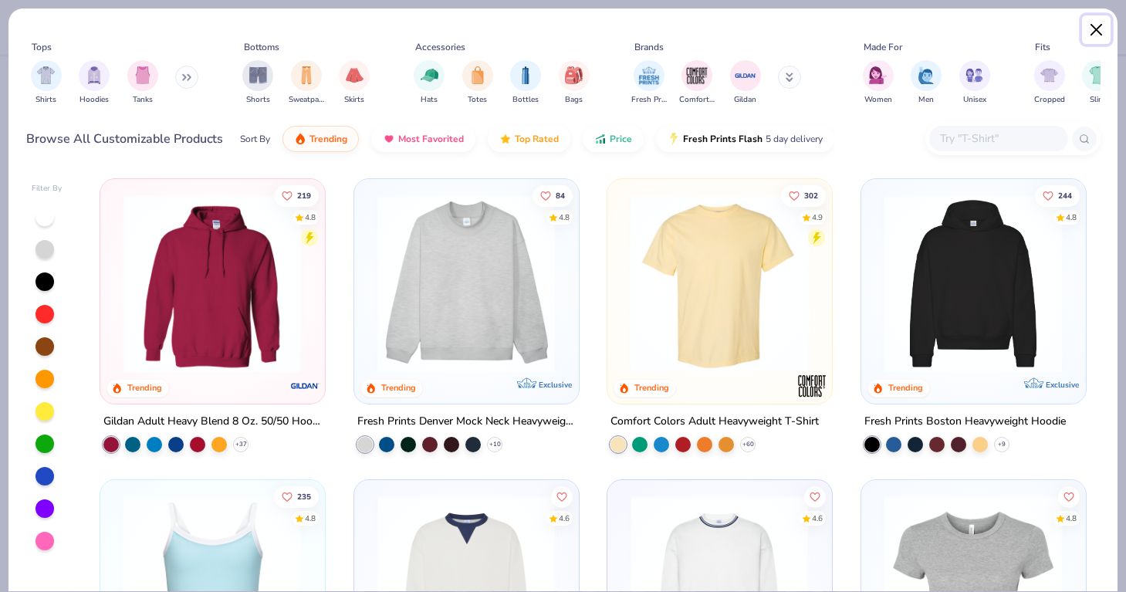
click at [1102, 28] on button "Close" at bounding box center [1096, 29] width 29 height 29
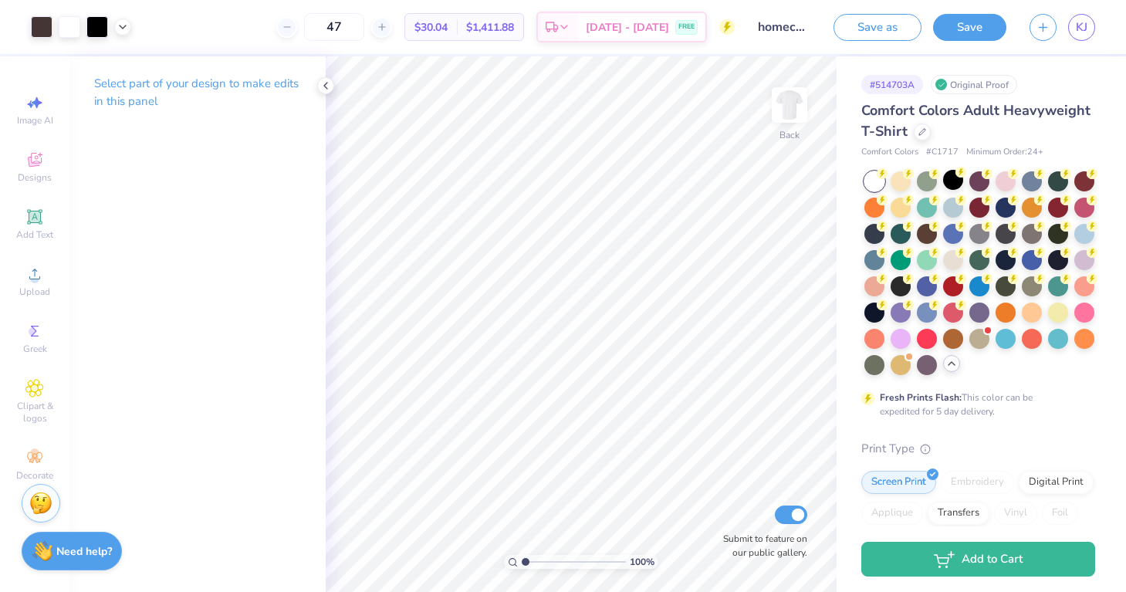
click at [1097, 32] on div "Save as Save KJ" at bounding box center [980, 27] width 293 height 54
click at [1077, 25] on span "KJ" at bounding box center [1082, 28] width 12 height 18
